Goal: Task Accomplishment & Management: Manage account settings

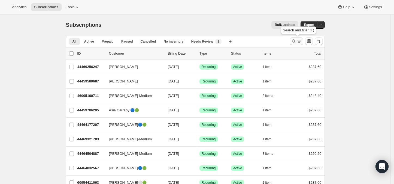
click at [296, 40] on icon "Search and filter results" at bounding box center [293, 40] width 5 height 5
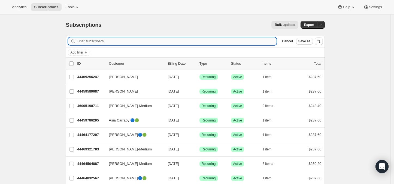
click at [98, 41] on input "Filter subscribers" at bounding box center [177, 41] width 200 height 8
paste input "Christina Ravelo"
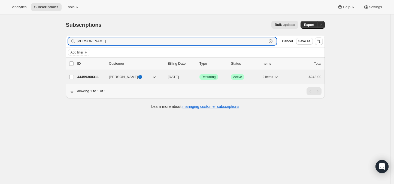
type input "Christina Ravelo"
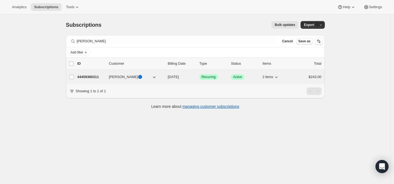
click at [89, 76] on p "44459360311" at bounding box center [90, 76] width 27 height 5
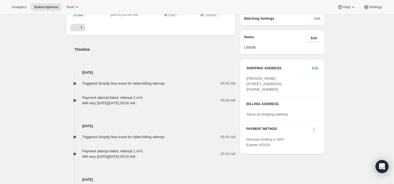
scroll to position [273, 0]
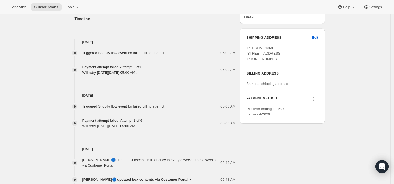
click at [316, 102] on icon at bounding box center [313, 98] width 5 height 5
click at [314, 119] on span "Send link to update card" at bounding box center [315, 120] width 38 height 4
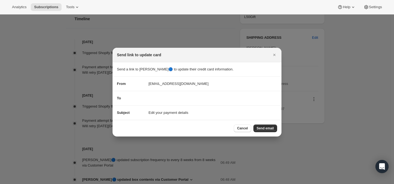
scroll to position [0, 0]
click at [263, 128] on span "Send email" at bounding box center [265, 128] width 17 height 4
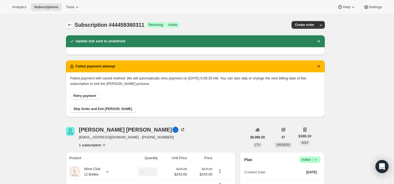
click at [71, 23] on icon "Subscriptions" at bounding box center [69, 24] width 5 height 5
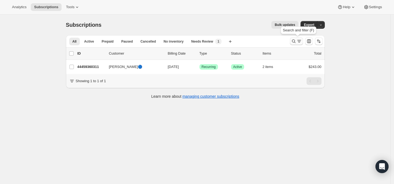
click at [296, 41] on icon "Search and filter results" at bounding box center [293, 40] width 5 height 5
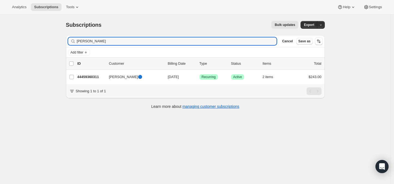
drag, startPoint x: 105, startPoint y: 41, endPoint x: 74, endPoint y: 41, distance: 30.8
click at [74, 41] on div "Christina Ravelo Clear" at bounding box center [172, 41] width 209 height 8
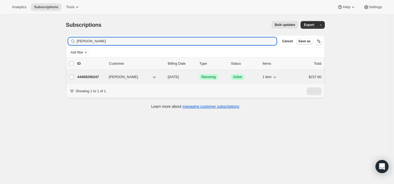
type input "Denise Del Monaco"
click at [91, 75] on p "44469256247" at bounding box center [90, 76] width 27 height 5
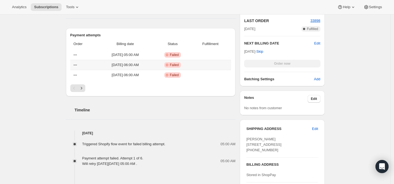
scroll to position [121, 0]
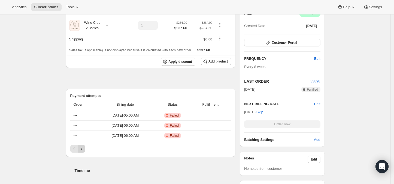
click at [82, 149] on icon "Next" at bounding box center [81, 148] width 1 height 2
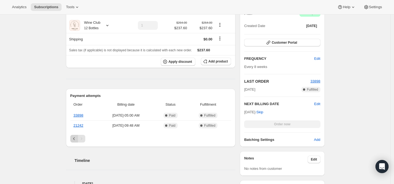
click at [75, 140] on icon "Previous" at bounding box center [73, 138] width 5 height 5
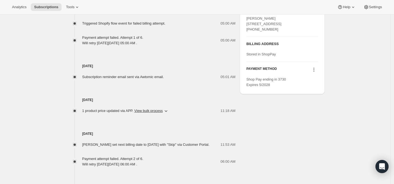
scroll to position [272, 0]
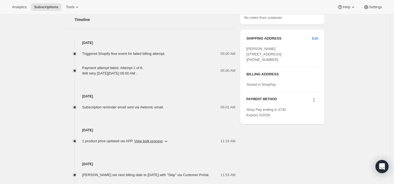
click at [315, 103] on icon at bounding box center [313, 99] width 5 height 5
click at [313, 120] on span "Send link to update card" at bounding box center [315, 121] width 38 height 4
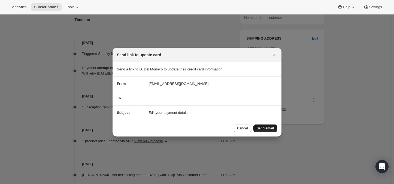
click at [262, 129] on span "Send email" at bounding box center [265, 128] width 17 height 4
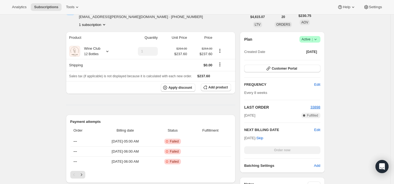
scroll to position [0, 0]
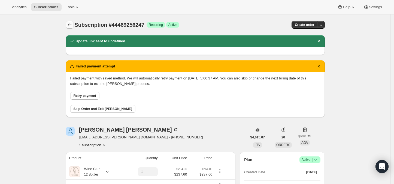
click at [69, 23] on icon "Subscriptions" at bounding box center [69, 24] width 5 height 5
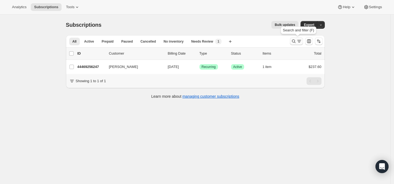
click at [295, 42] on icon "Search and filter results" at bounding box center [293, 40] width 5 height 5
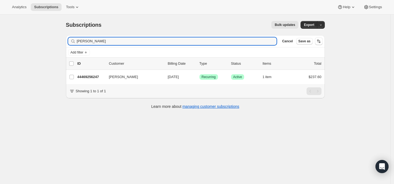
drag, startPoint x: 111, startPoint y: 41, endPoint x: 78, endPoint y: 42, distance: 33.0
click at [78, 42] on div "Denise Del Monaco Clear" at bounding box center [172, 41] width 209 height 8
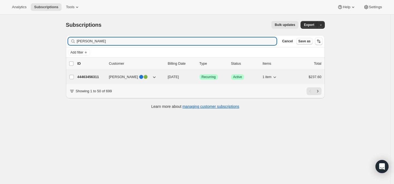
type input "Paola Arana"
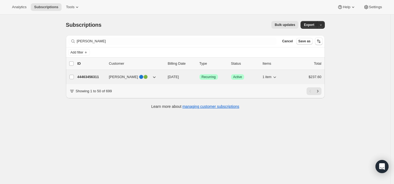
click at [93, 78] on p "44463456311" at bounding box center [90, 76] width 27 height 5
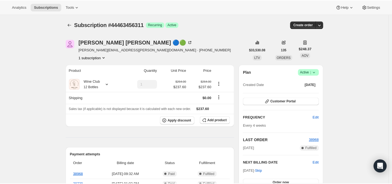
scroll to position [30, 0]
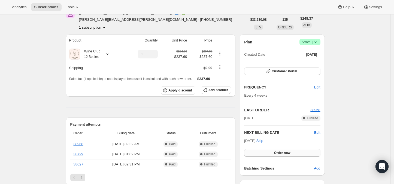
click at [283, 152] on span "Order now" at bounding box center [282, 153] width 16 height 4
click at [283, 152] on span "Click to confirm" at bounding box center [282, 153] width 25 height 4
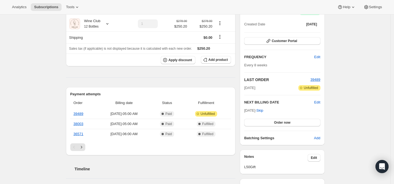
scroll to position [121, 0]
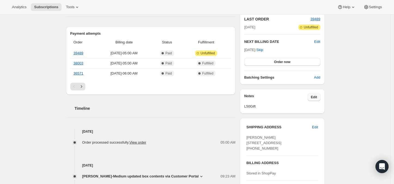
click at [316, 95] on span "Edit" at bounding box center [314, 97] width 6 height 4
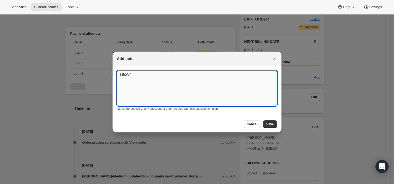
drag, startPoint x: 140, startPoint y: 75, endPoint x: 117, endPoint y: 75, distance: 23.2
click at [117, 75] on textarea "L50Gift" at bounding box center [197, 87] width 160 height 35
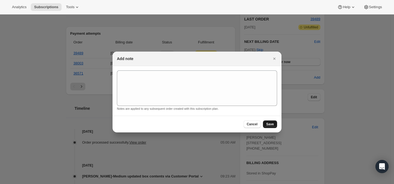
click at [273, 123] on span "Save" at bounding box center [270, 124] width 8 height 4
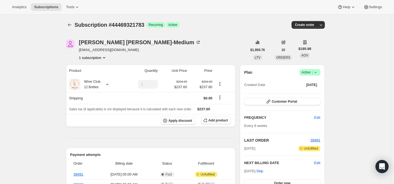
scroll to position [61, 0]
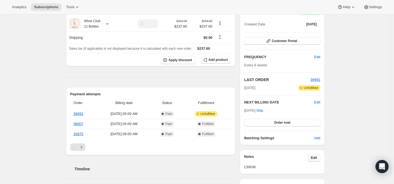
click at [315, 159] on span "Edit" at bounding box center [314, 157] width 6 height 4
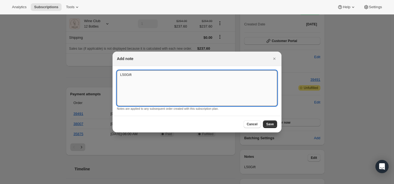
drag, startPoint x: 138, startPoint y: 75, endPoint x: 120, endPoint y: 75, distance: 18.3
click at [120, 75] on textarea "L50Gift" at bounding box center [197, 87] width 160 height 35
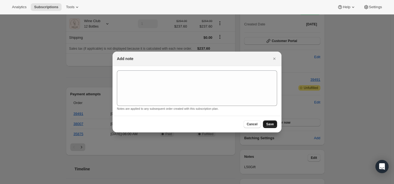
click at [270, 122] on span "Save" at bounding box center [270, 124] width 8 height 4
